Goal: Task Accomplishment & Management: Manage account settings

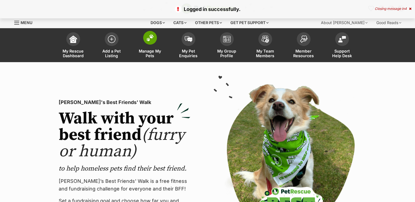
click at [149, 42] on span at bounding box center [150, 38] width 14 height 14
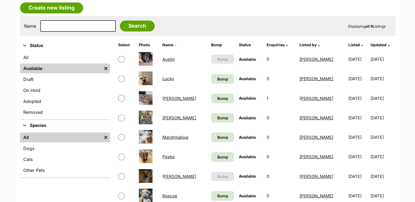
scroll to position [89, 0]
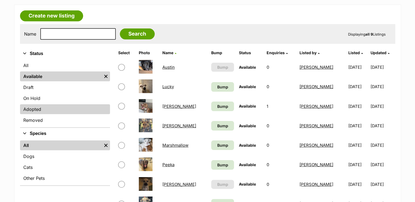
click at [39, 110] on link "Adopted" at bounding box center [65, 109] width 90 height 10
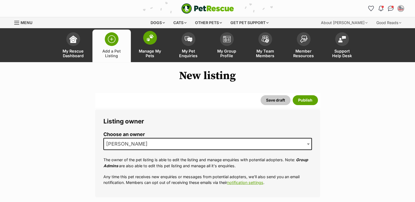
click at [146, 49] on span "Manage My Pets" at bounding box center [150, 53] width 25 height 9
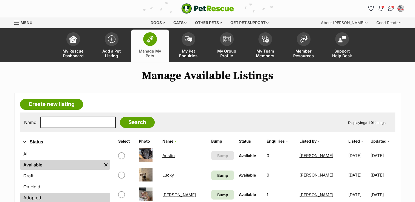
click at [39, 197] on link "Adopted" at bounding box center [65, 198] width 90 height 10
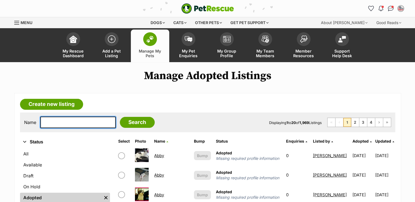
click at [53, 123] on input "text" at bounding box center [77, 123] width 75 height 12
type input "axel"
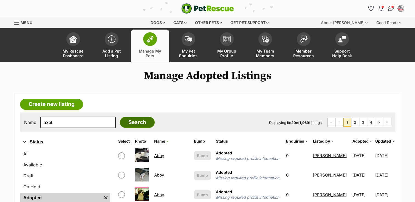
click at [131, 123] on input "Search" at bounding box center [137, 122] width 35 height 11
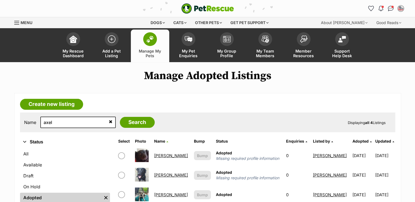
click at [161, 195] on link "Axel" at bounding box center [171, 194] width 34 height 5
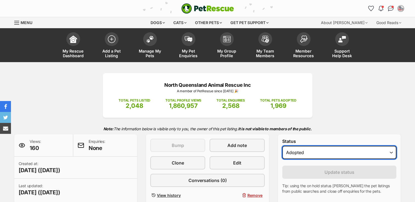
click at [317, 151] on select "Draft Available On hold Adopted" at bounding box center [339, 152] width 114 height 13
select select "active"
click at [282, 146] on select "Draft Available On hold Adopted" at bounding box center [339, 152] width 114 height 13
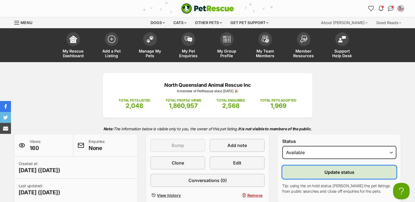
click at [323, 170] on button "Update status" at bounding box center [339, 172] width 114 height 13
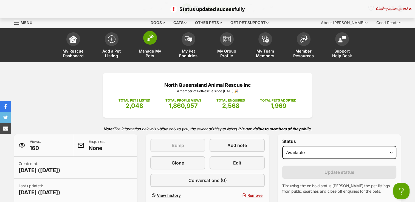
click at [149, 41] on img at bounding box center [150, 37] width 8 height 7
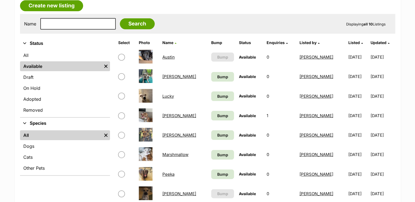
scroll to position [101, 0]
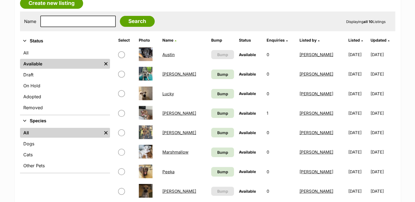
click at [30, 61] on link "Available" at bounding box center [61, 64] width 82 height 10
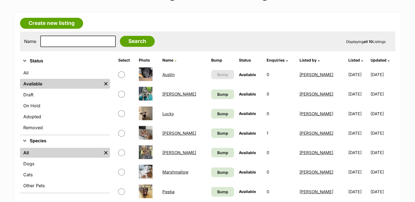
scroll to position [75, 0]
